Goal: Task Accomplishment & Management: Manage account settings

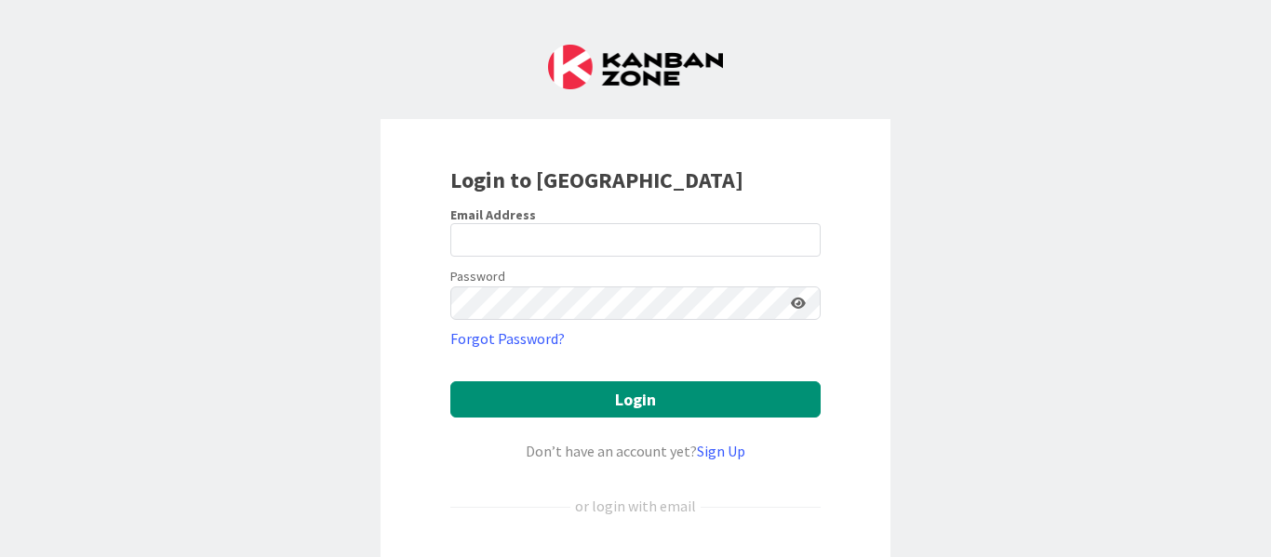
click at [1032, 159] on div "Login to [GEOGRAPHIC_DATA] Email Address Password Forgot Password? Login Don’t …" at bounding box center [635, 278] width 1271 height 557
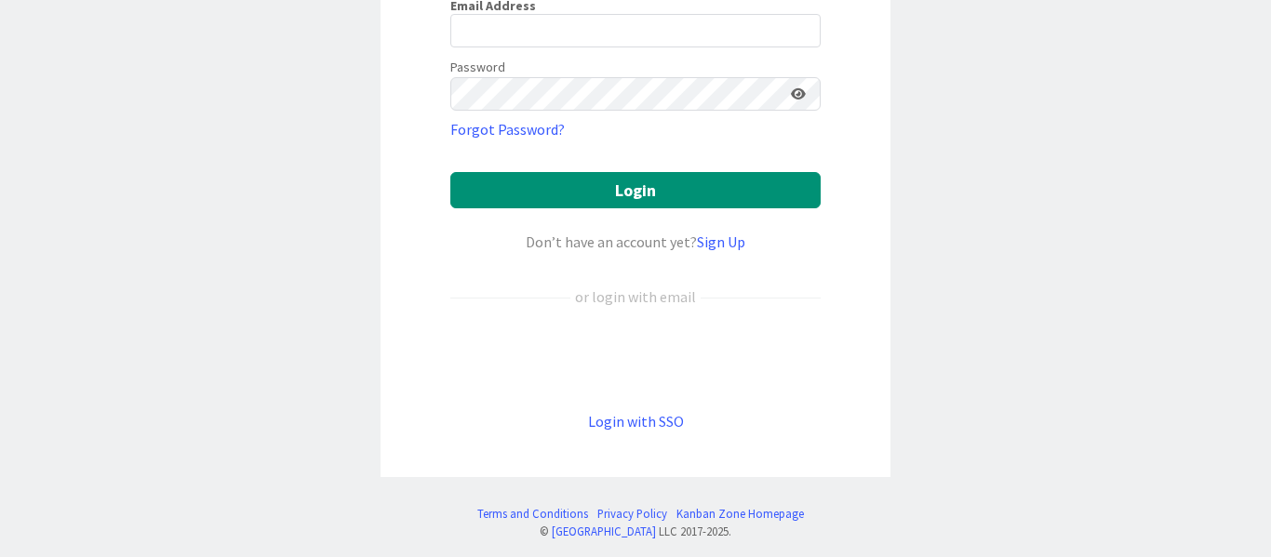
scroll to position [220, 0]
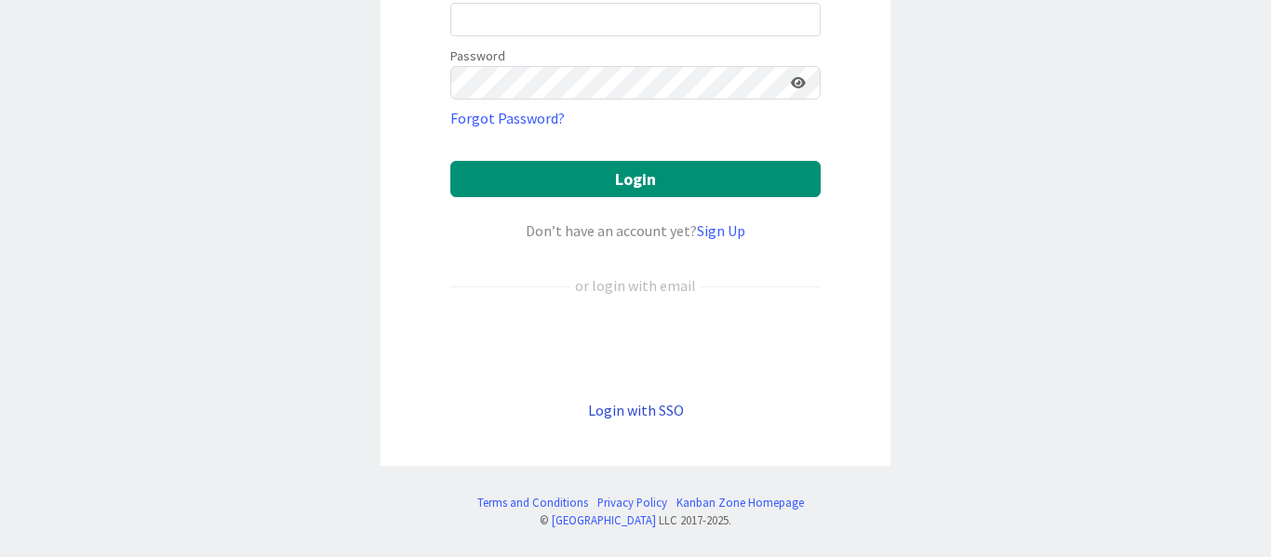
click at [633, 407] on link "Login with SSO" at bounding box center [636, 410] width 96 height 19
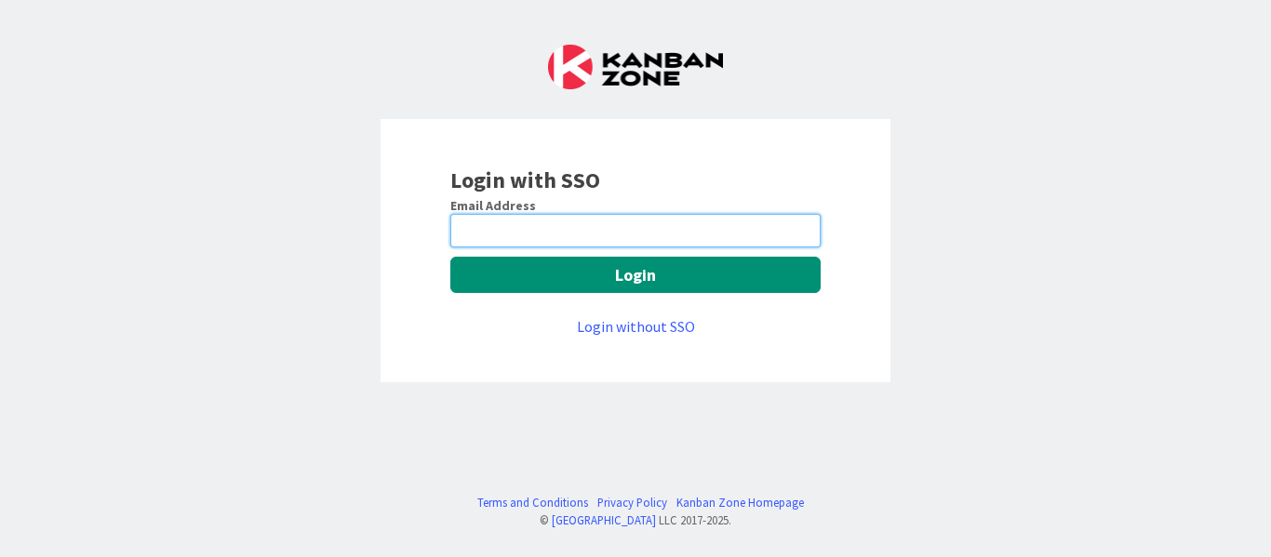
click at [521, 232] on input "email" at bounding box center [635, 230] width 370 height 33
type input "[PERSON_NAME][EMAIL_ADDRESS][PERSON_NAME][DOMAIN_NAME]"
click at [580, 234] on input "[PERSON_NAME][EMAIL_ADDRESS][PERSON_NAME][DOMAIN_NAME]" at bounding box center [635, 230] width 370 height 33
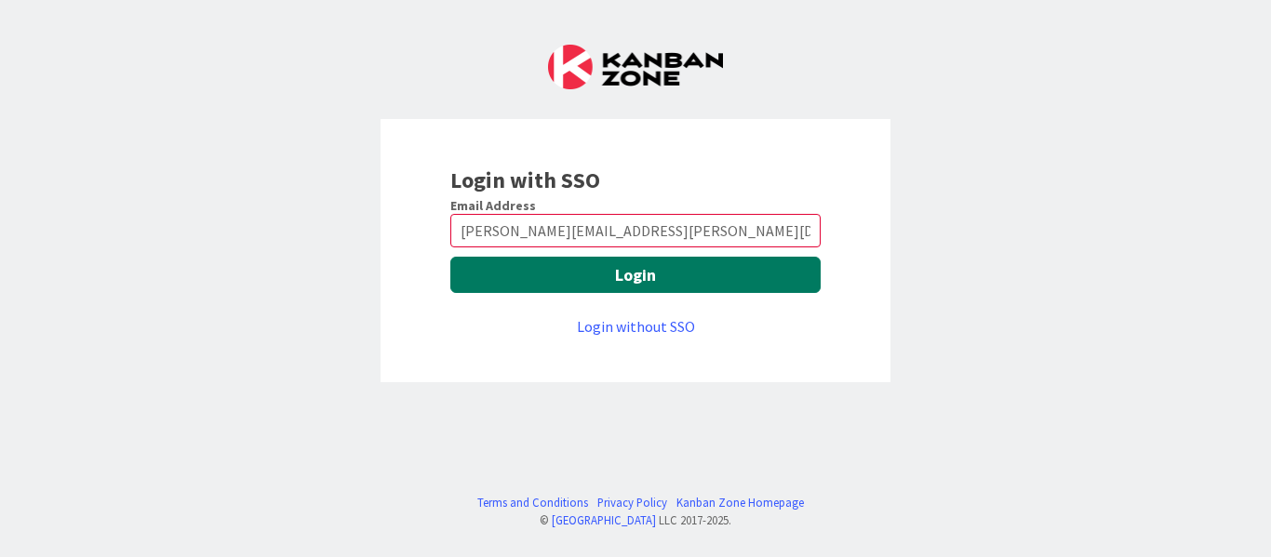
click at [579, 277] on button "Login" at bounding box center [635, 275] width 370 height 36
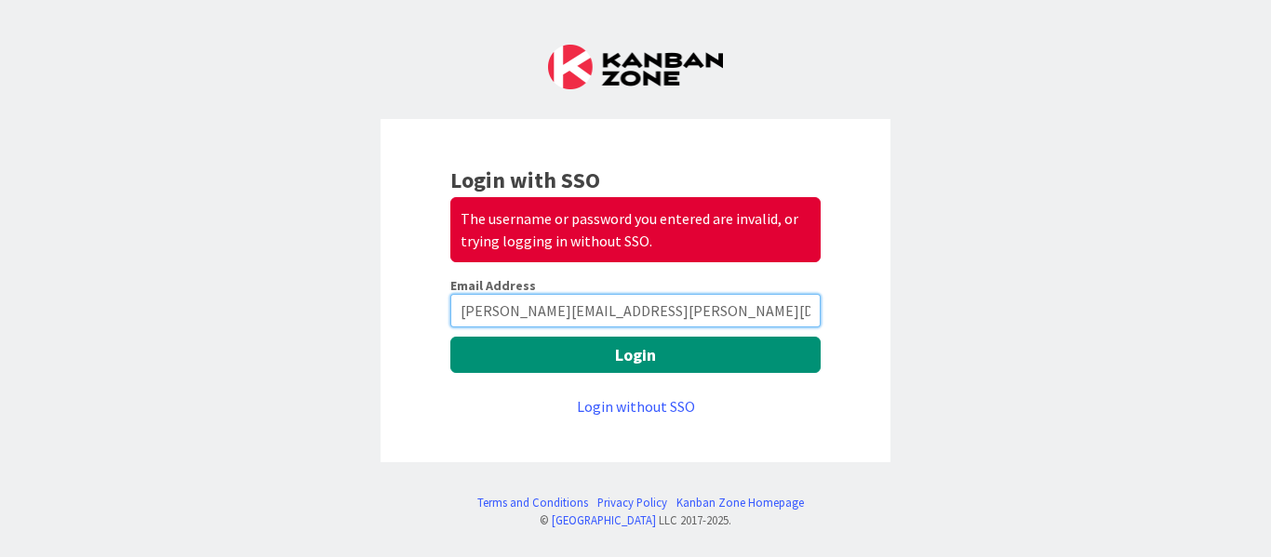
drag, startPoint x: 465, startPoint y: 311, endPoint x: 719, endPoint y: 320, distance: 254.1
click at [719, 320] on input "[PERSON_NAME][EMAIL_ADDRESS][PERSON_NAME][DOMAIN_NAME]" at bounding box center [635, 310] width 370 height 33
click at [723, 315] on input "[PERSON_NAME][EMAIL_ADDRESS][PERSON_NAME][DOMAIN_NAME]" at bounding box center [635, 310] width 370 height 33
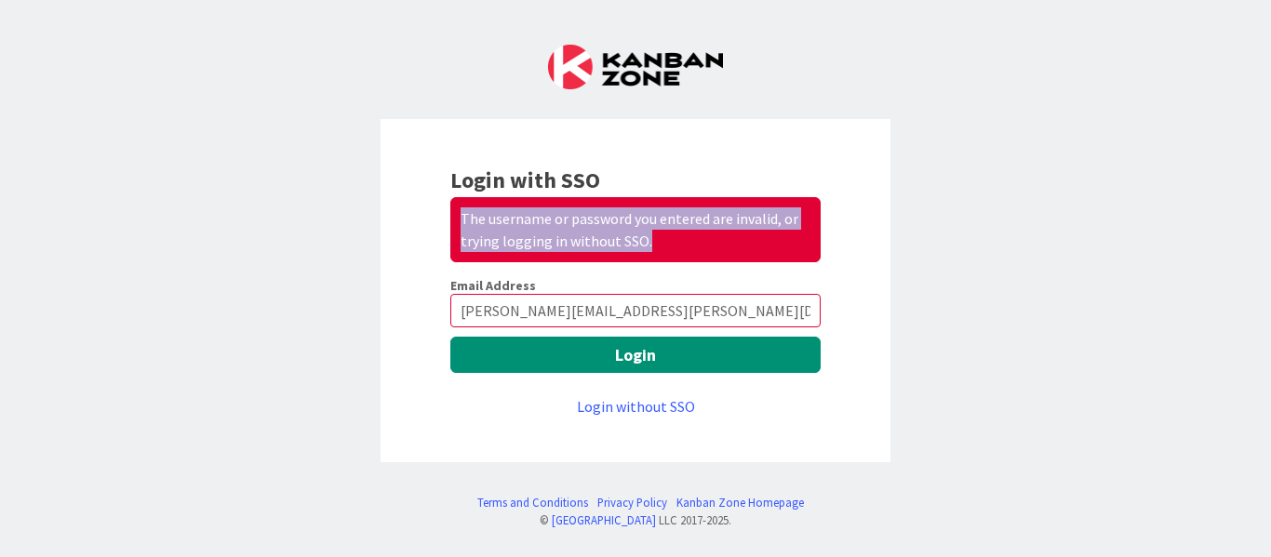
drag, startPoint x: 463, startPoint y: 211, endPoint x: 665, endPoint y: 237, distance: 203.5
click at [665, 237] on div "The username or password you entered are invalid, or trying logging in without …" at bounding box center [635, 229] width 370 height 65
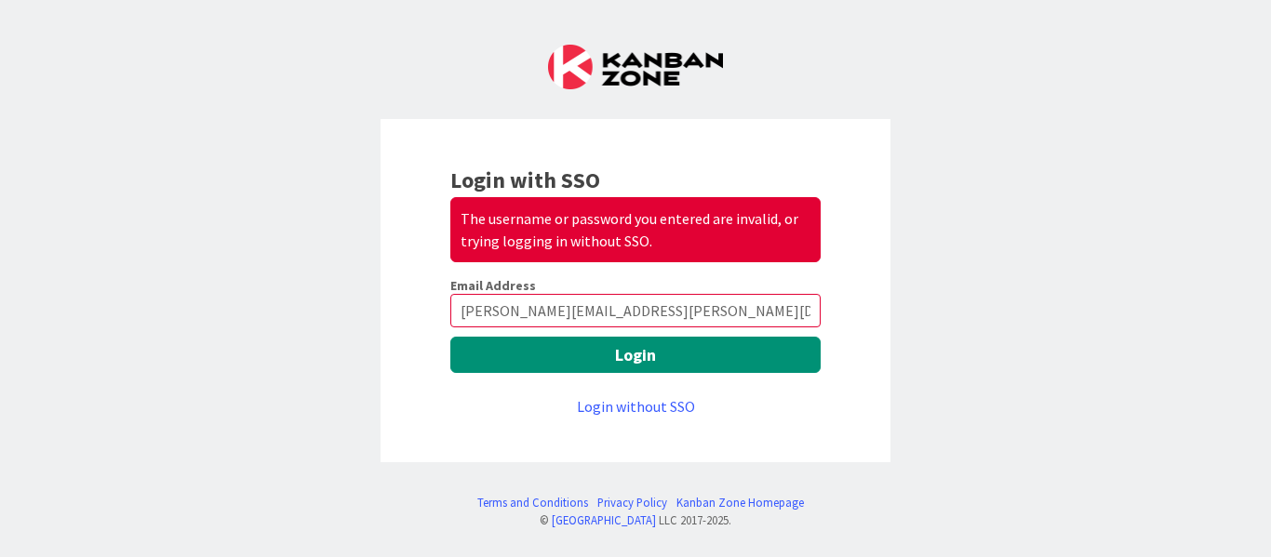
click at [946, 175] on div "Login with SSO The username or password you entered are invalid, or trying logg…" at bounding box center [635, 278] width 1271 height 557
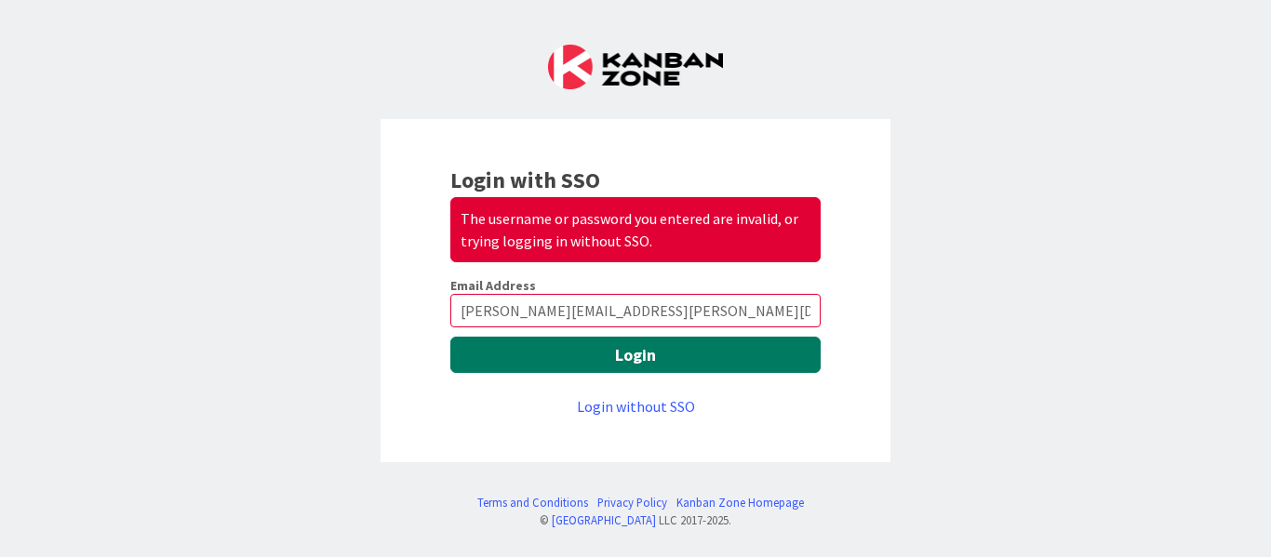
click at [774, 353] on button "Login" at bounding box center [635, 355] width 370 height 36
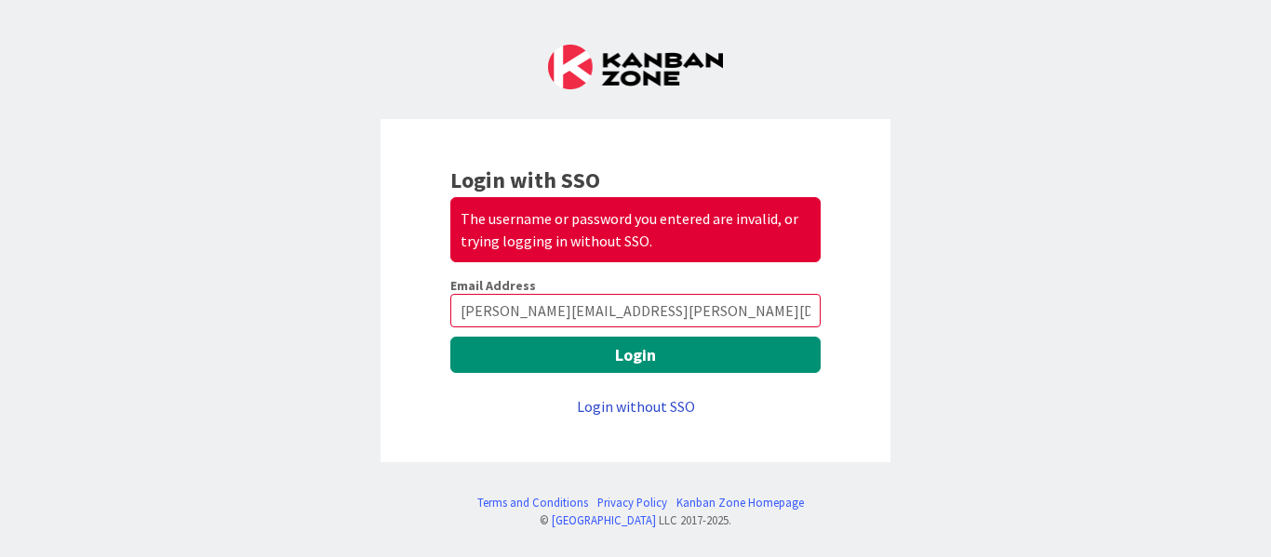
click at [634, 409] on link "Login without SSO" at bounding box center [636, 406] width 118 height 19
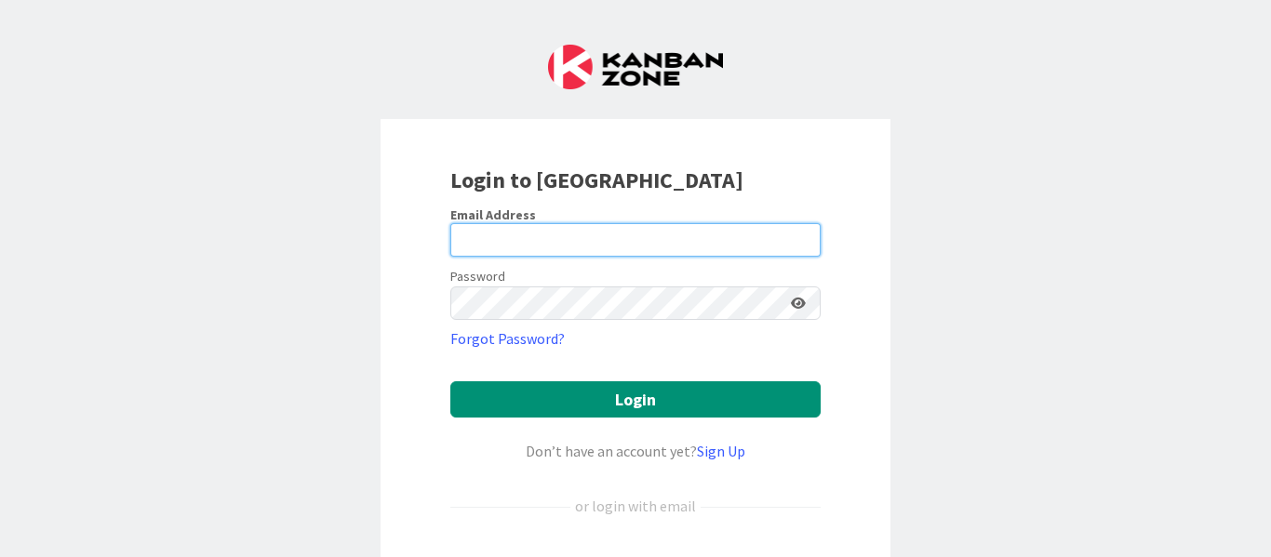
click at [557, 242] on input "email" at bounding box center [635, 239] width 370 height 33
type input "[PERSON_NAME][EMAIL_ADDRESS][PERSON_NAME][DOMAIN_NAME]"
click at [679, 231] on input "[PERSON_NAME][EMAIL_ADDRESS][PERSON_NAME][DOMAIN_NAME]" at bounding box center [635, 239] width 370 height 33
click at [646, 238] on input "[PERSON_NAME][EMAIL_ADDRESS][PERSON_NAME][DOMAIN_NAME]" at bounding box center [635, 239] width 370 height 33
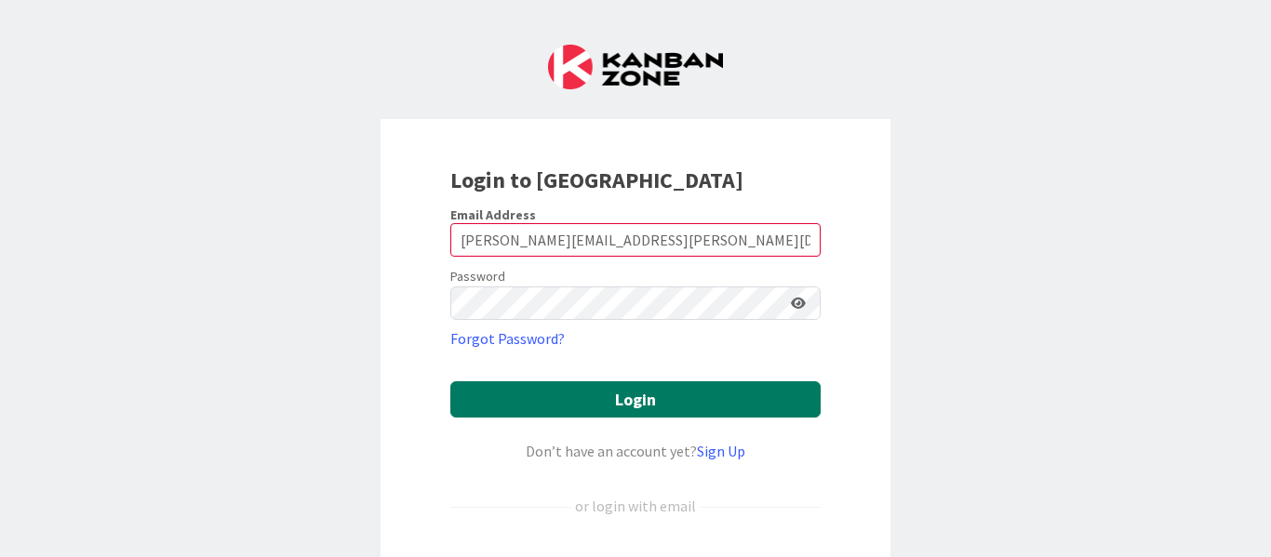
click at [603, 393] on button "Login" at bounding box center [635, 399] width 370 height 36
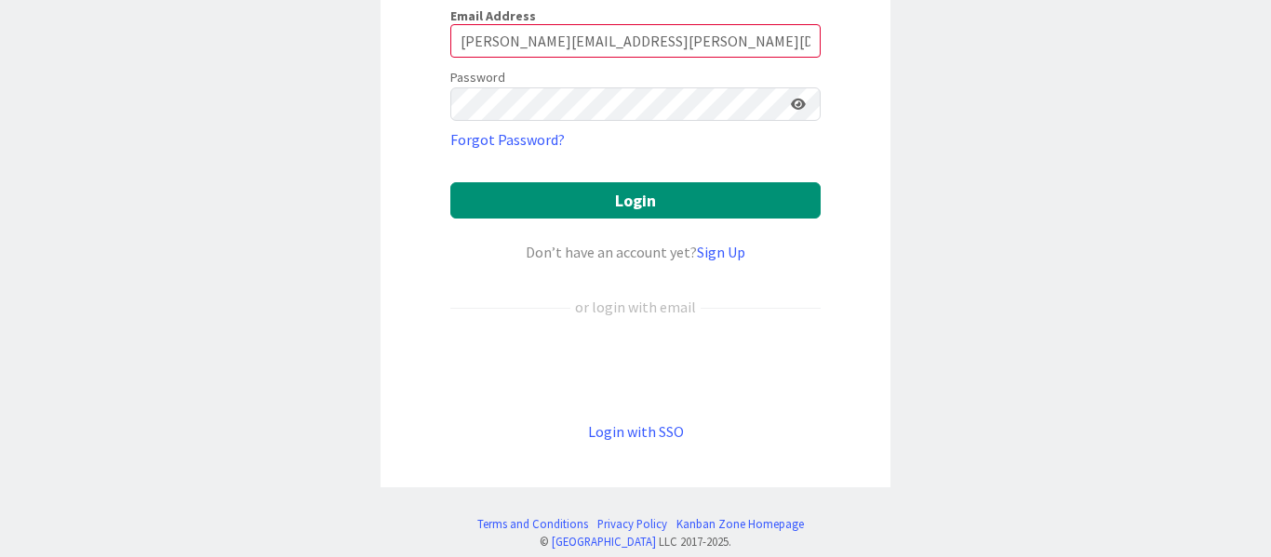
scroll to position [93, 0]
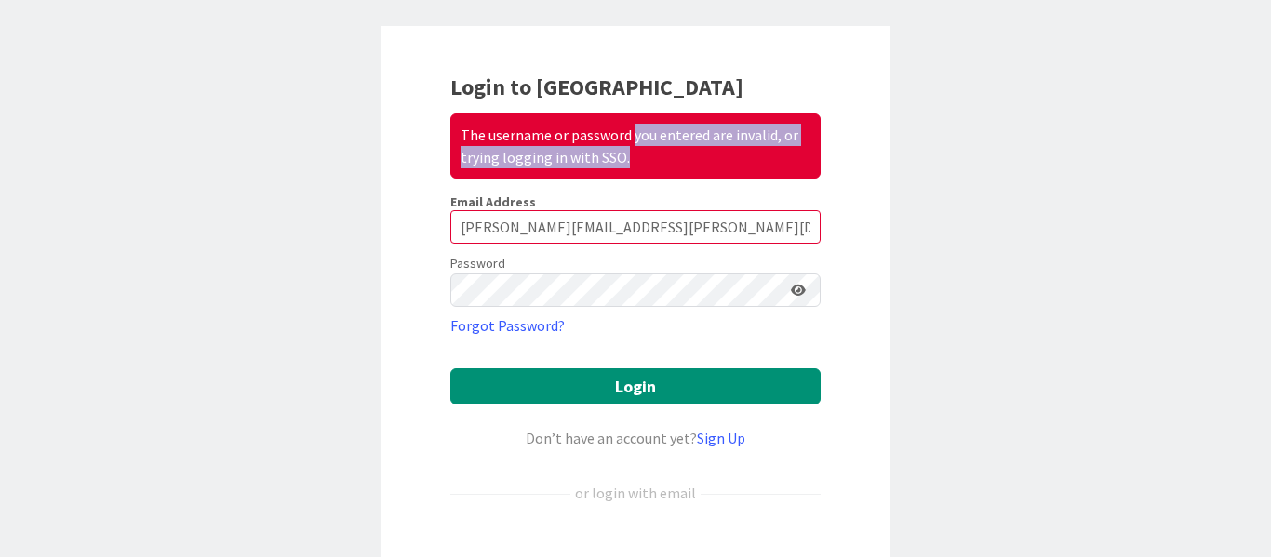
drag, startPoint x: 619, startPoint y: 159, endPoint x: 624, endPoint y: 140, distance: 20.3
click at [624, 140] on div "The username or password you entered are invalid, or trying logging in with SSO." at bounding box center [635, 145] width 370 height 65
click at [893, 122] on div "Login to Kanban Zone The username or password you entered are invalid, or tryin…" at bounding box center [635, 278] width 1271 height 557
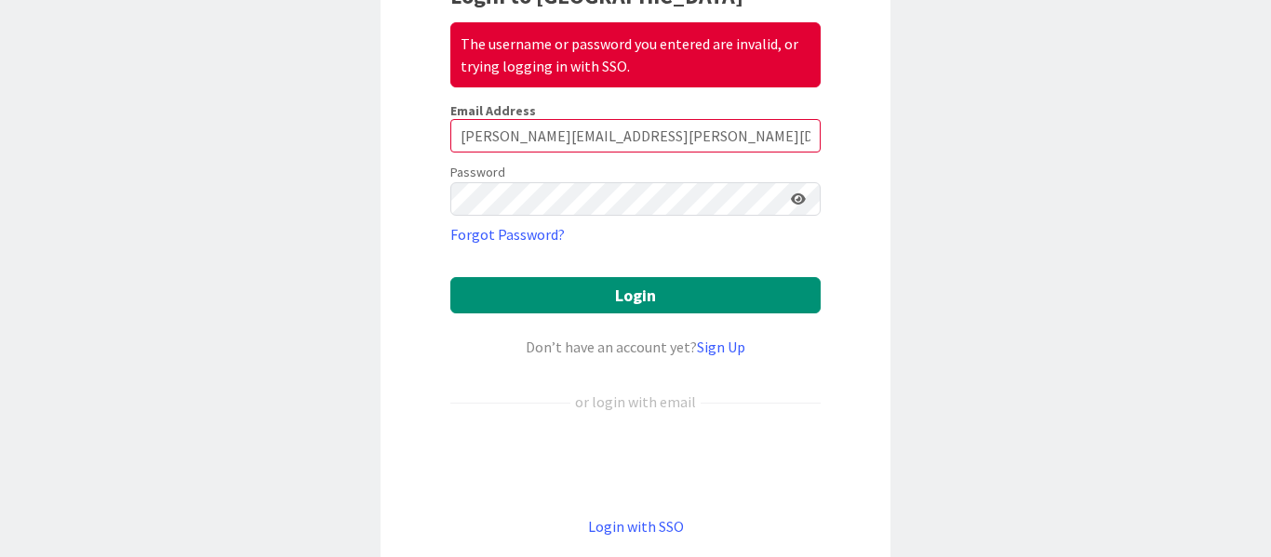
scroll to position [300, 0]
